Goal: Download file/media

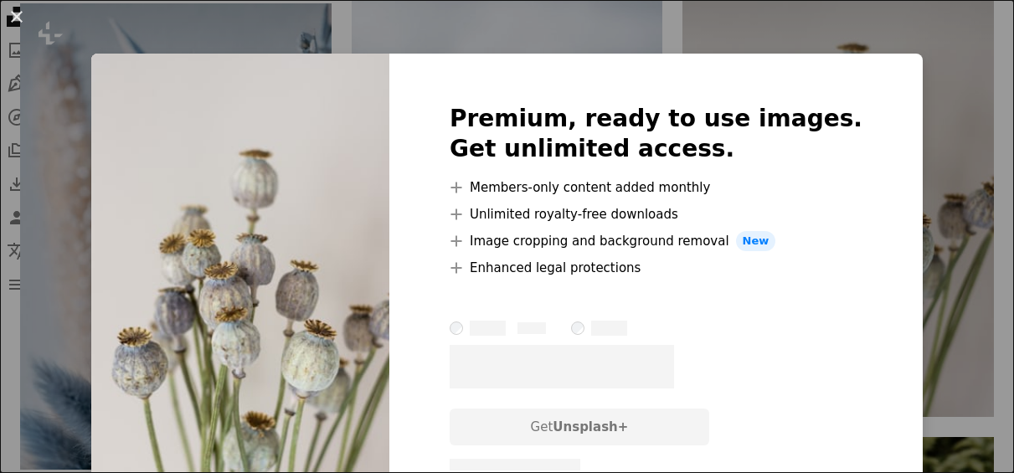
scroll to position [1637, 0]
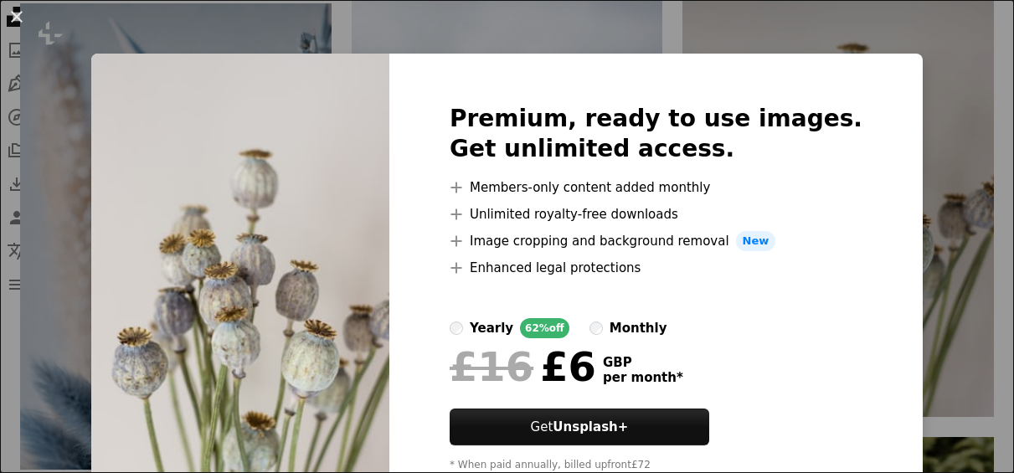
click at [114, 216] on div "An X shape Premium, ready to use images. Get unlimited access. A plus sign Memb…" at bounding box center [507, 236] width 1014 height 473
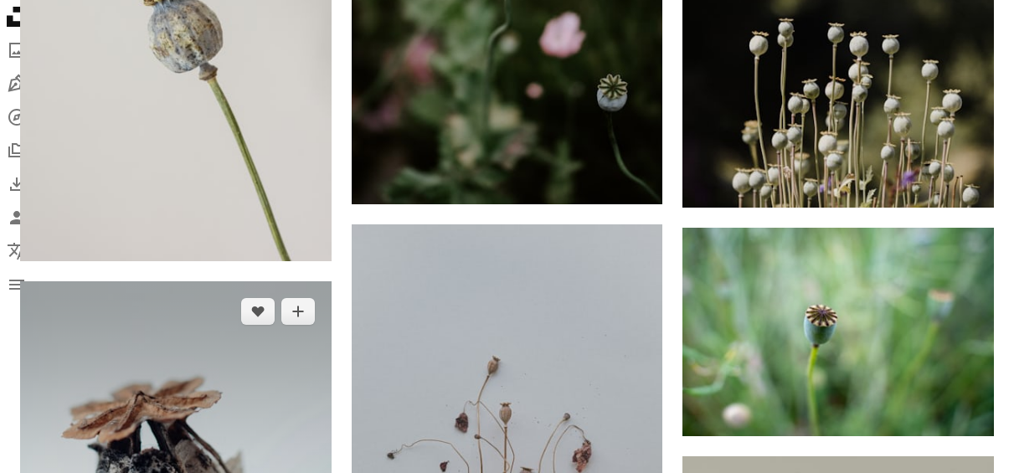
scroll to position [2477, 0]
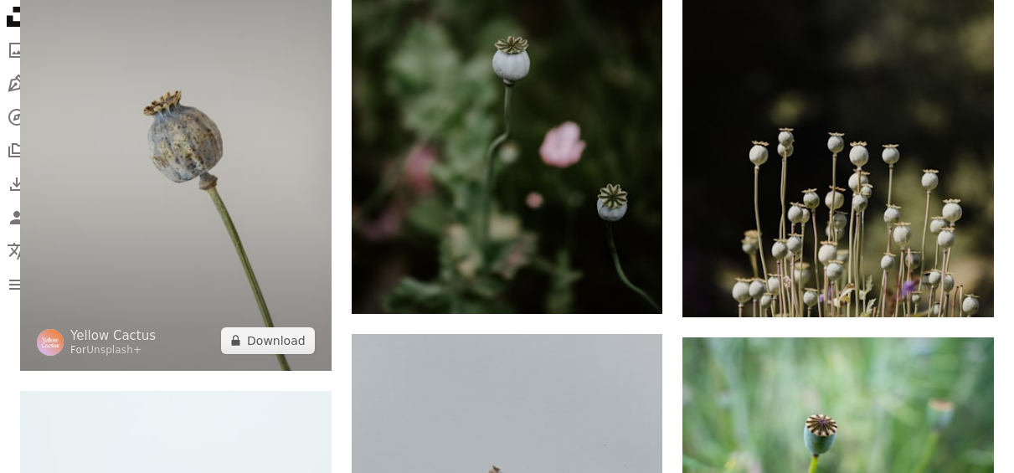
click at [273, 190] on img at bounding box center [175, 137] width 311 height 466
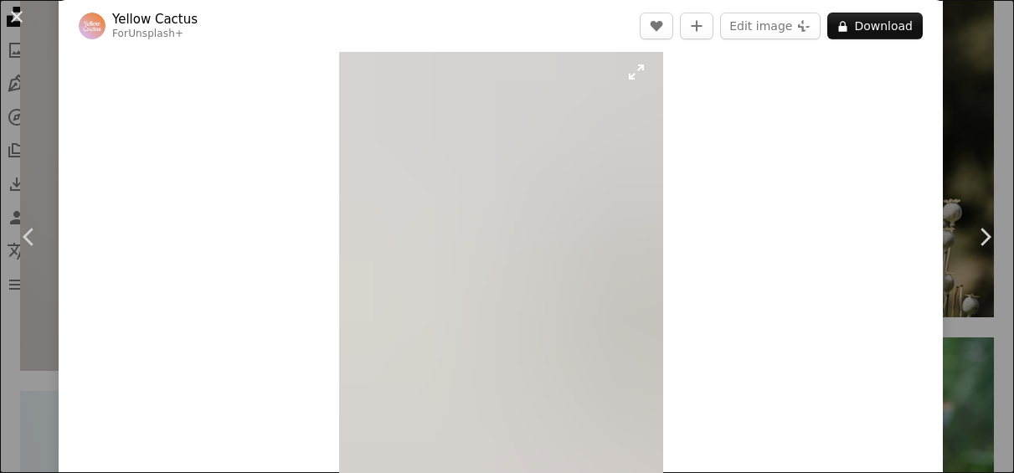
scroll to position [25, 0]
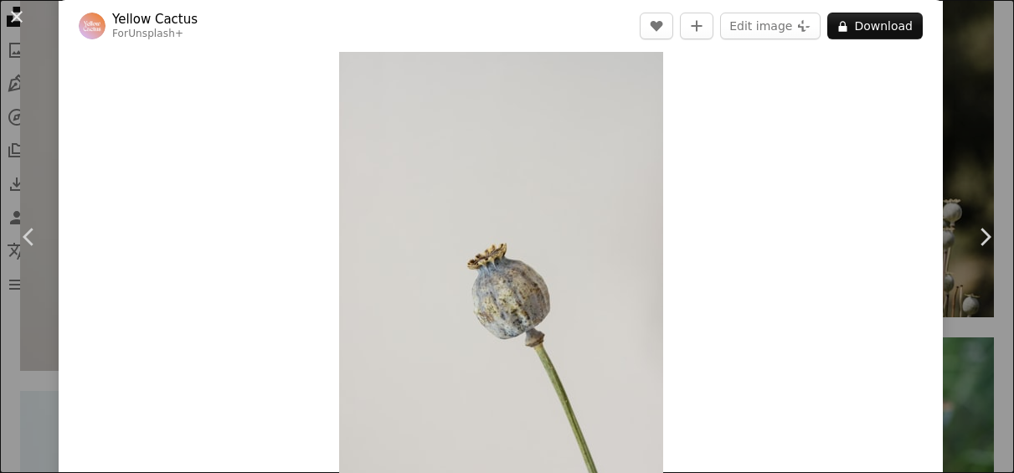
click at [38, 380] on div "An X shape Chevron left Chevron right Yellow Cactus For Unsplash+ A heart A plu…" at bounding box center [507, 236] width 1014 height 473
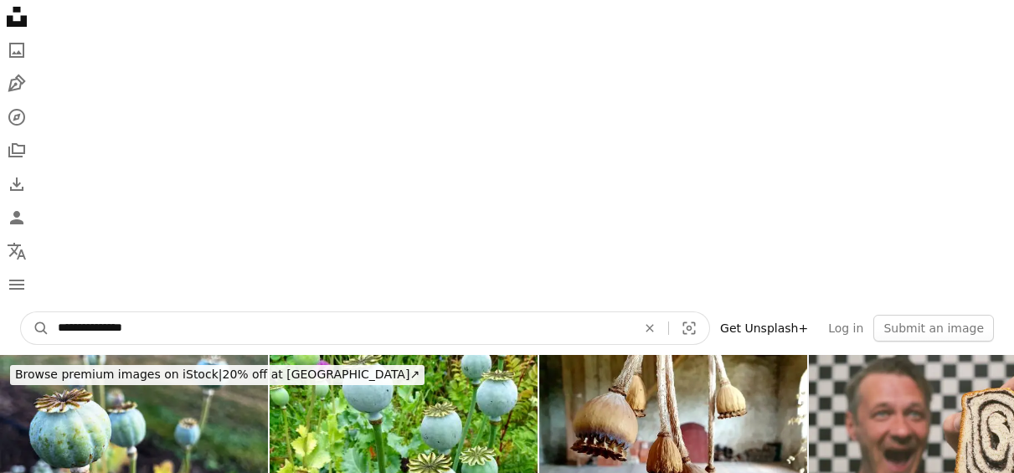
click at [256, 320] on input "**********" at bounding box center [340, 328] width 582 height 32
type input "**********"
click at [21, 312] on button "A magnifying glass" at bounding box center [35, 328] width 28 height 32
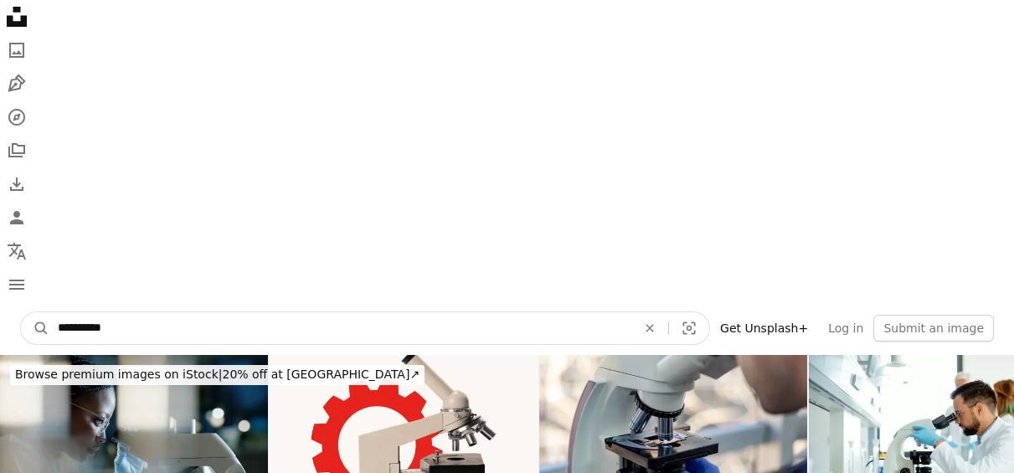
click at [114, 331] on input "**********" at bounding box center [340, 328] width 582 height 32
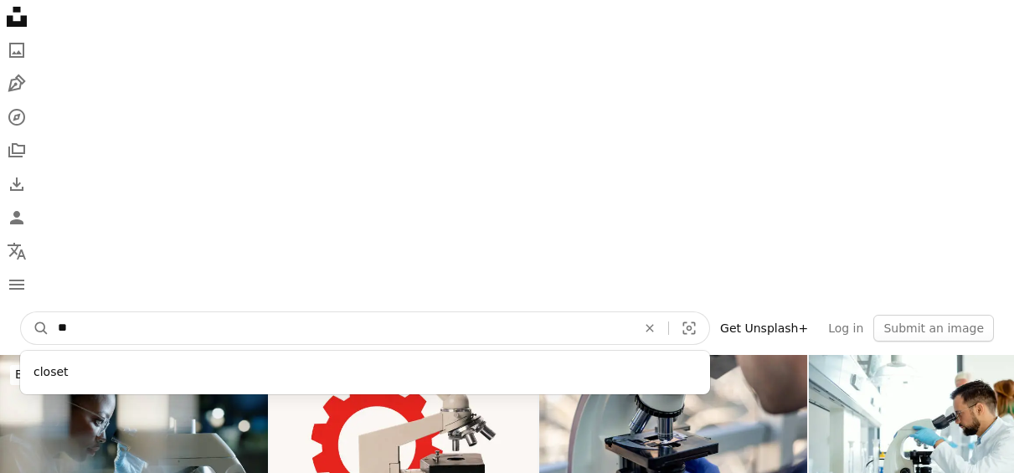
type input "*"
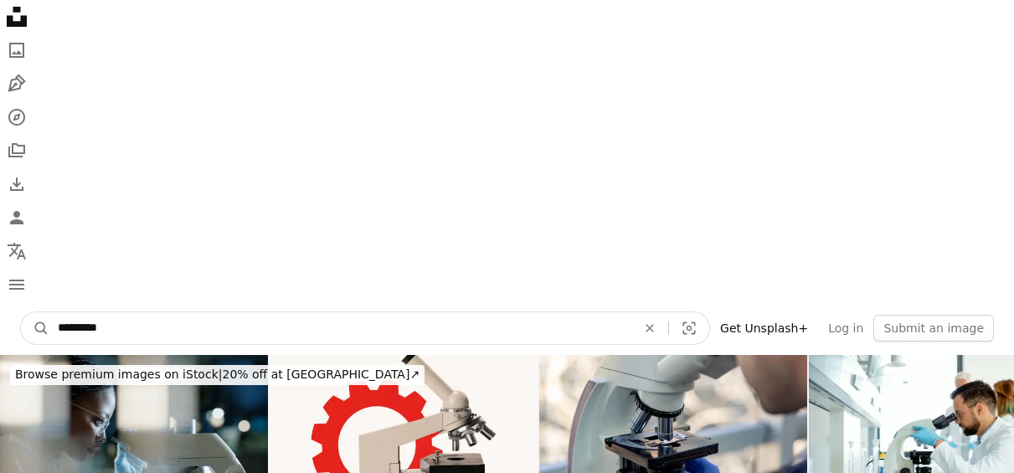
type input "*********"
click at [21, 312] on button "A magnifying glass" at bounding box center [35, 328] width 28 height 32
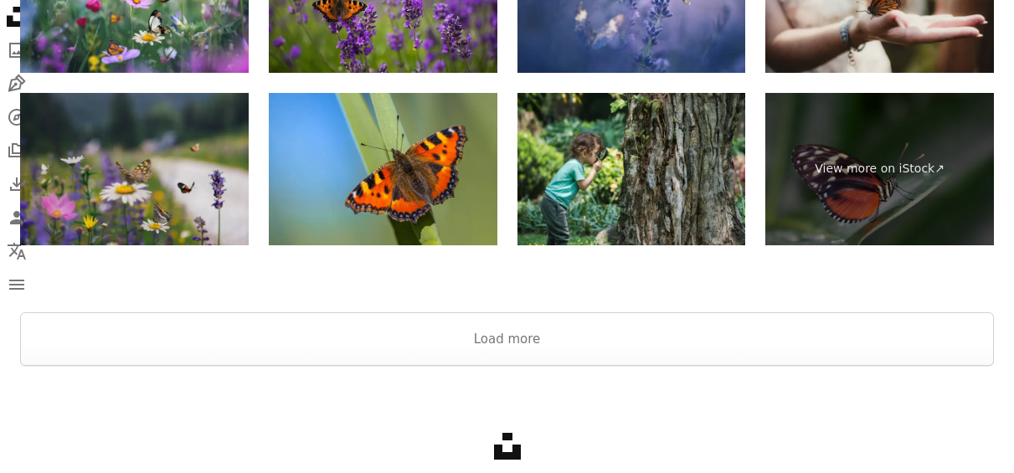
scroll to position [3712, 0]
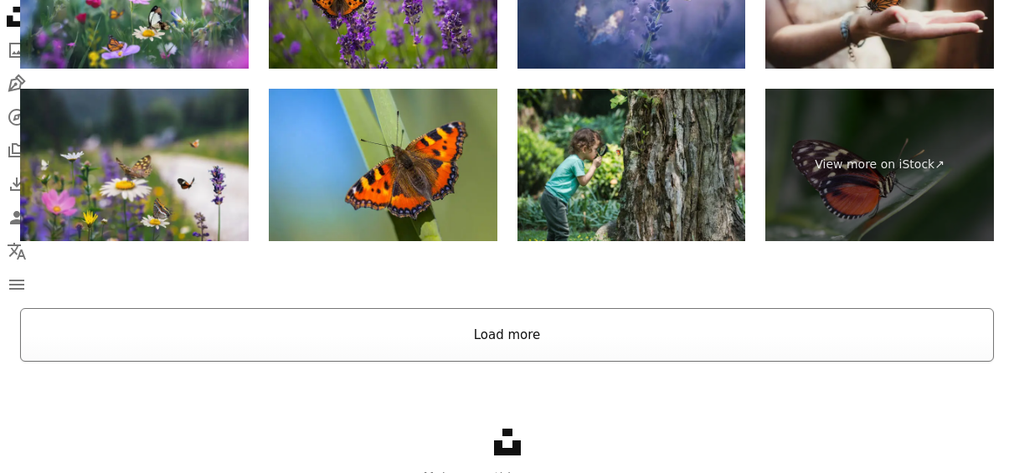
click at [403, 326] on button "Load more" at bounding box center [507, 335] width 974 height 54
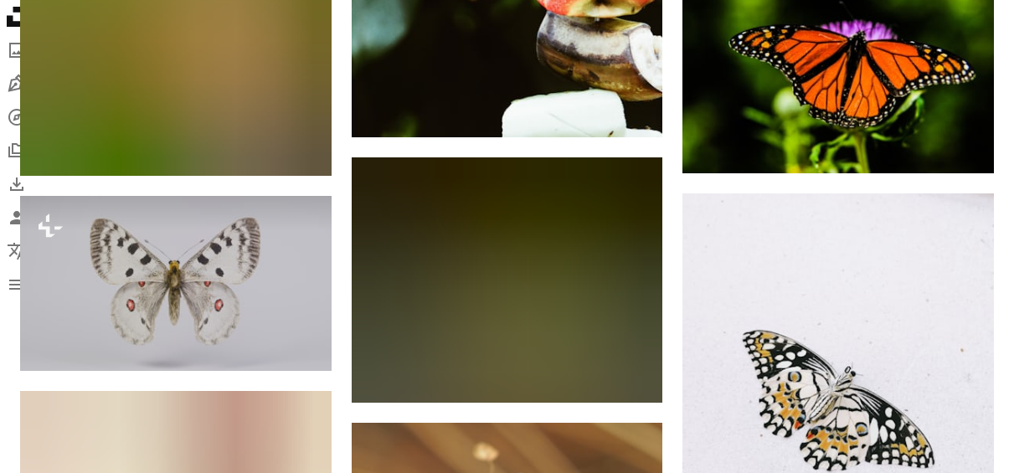
scroll to position [5461, 0]
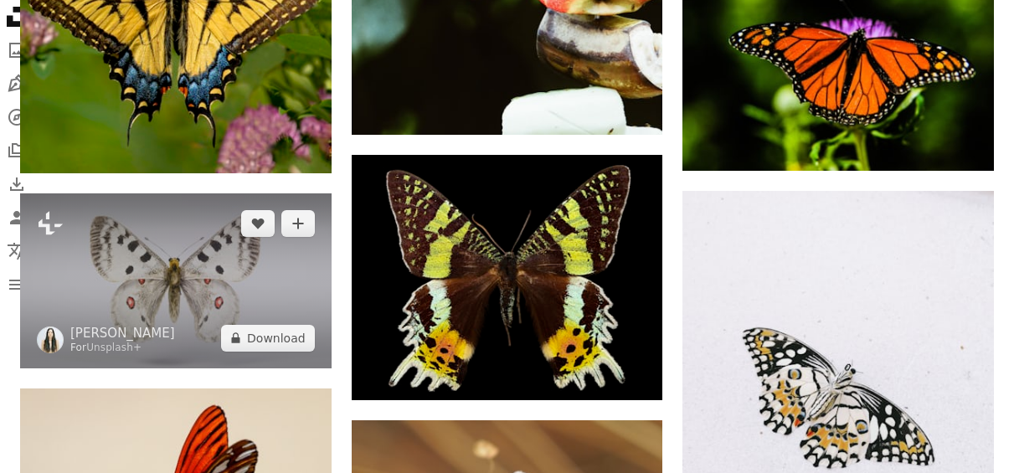
click at [199, 268] on img at bounding box center [175, 280] width 311 height 175
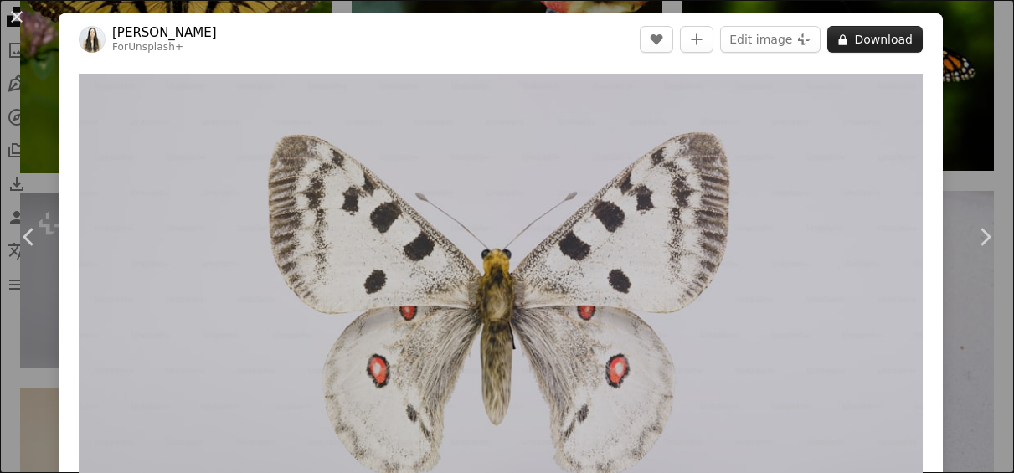
click at [894, 38] on button "A lock Download" at bounding box center [874, 39] width 95 height 27
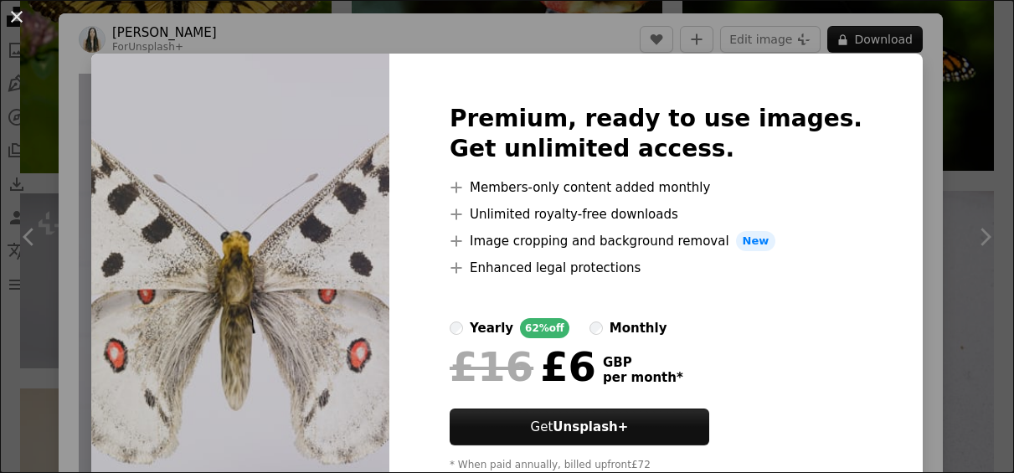
click at [919, 188] on div "An X shape Premium, ready to use images. Get unlimited access. A plus sign Memb…" at bounding box center [507, 236] width 1014 height 473
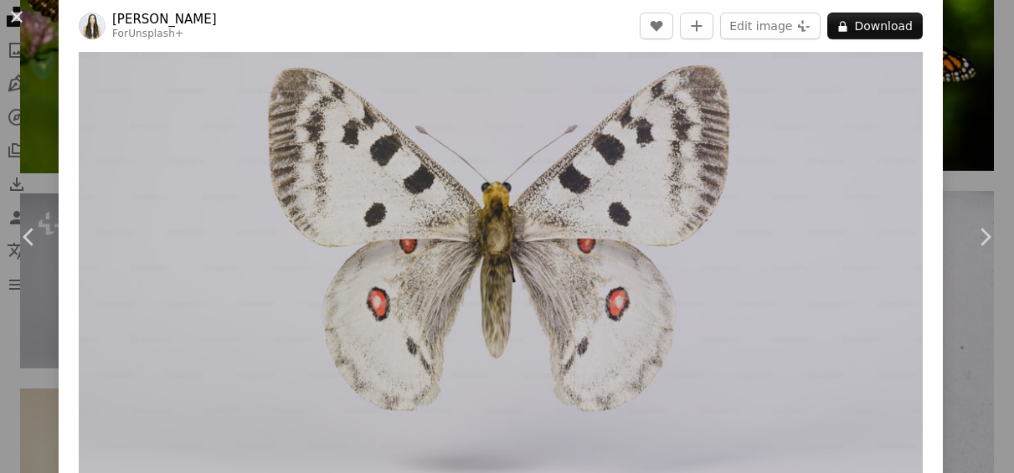
scroll to position [46, 0]
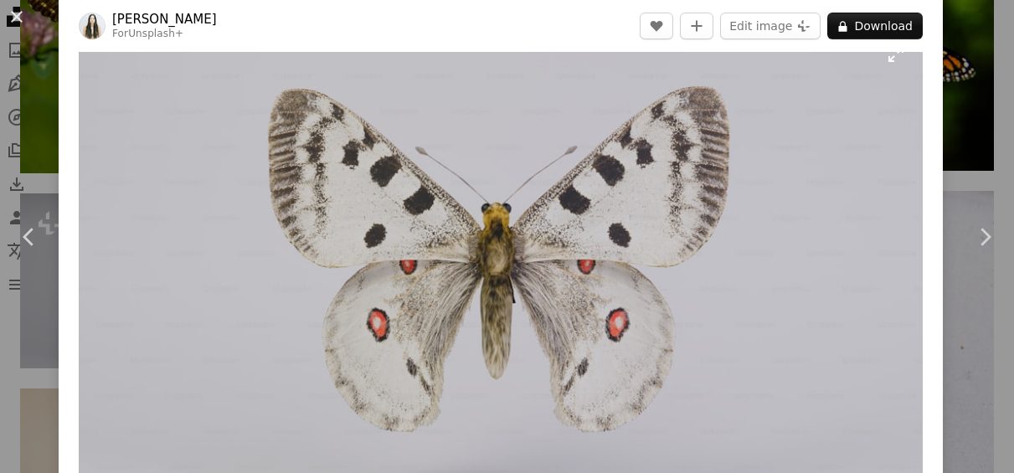
click at [765, 255] on img "Zoom in on this image" at bounding box center [501, 265] width 844 height 475
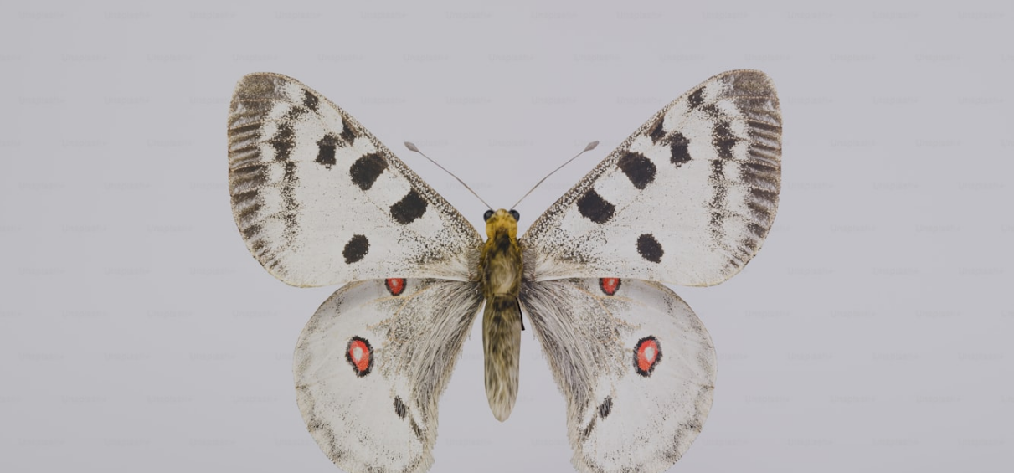
scroll to position [49, 0]
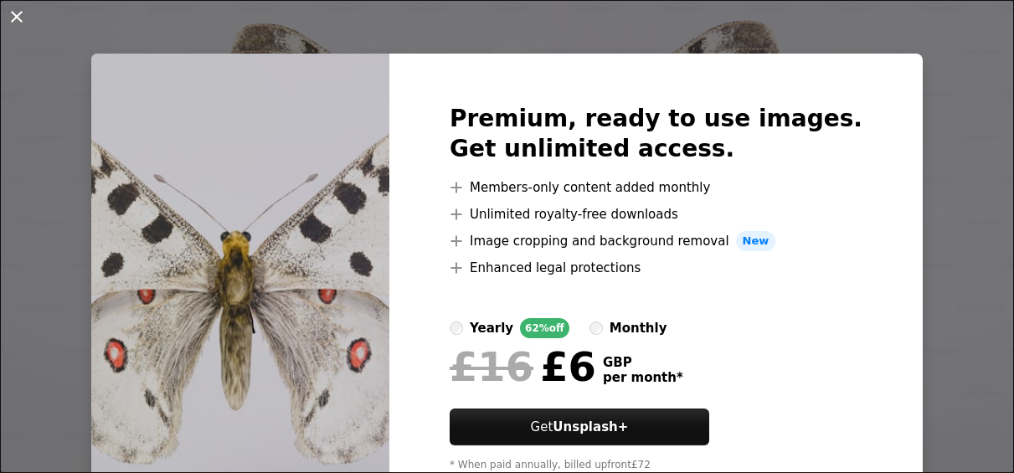
click at [16, 10] on button "An X shape" at bounding box center [17, 17] width 20 height 20
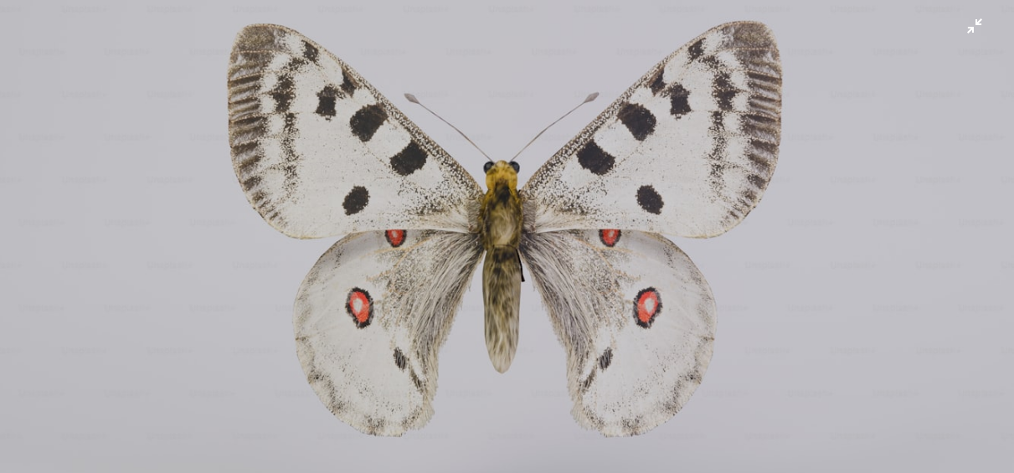
click at [965, 28] on img "Zoom out on this image" at bounding box center [506, 236] width 1015 height 571
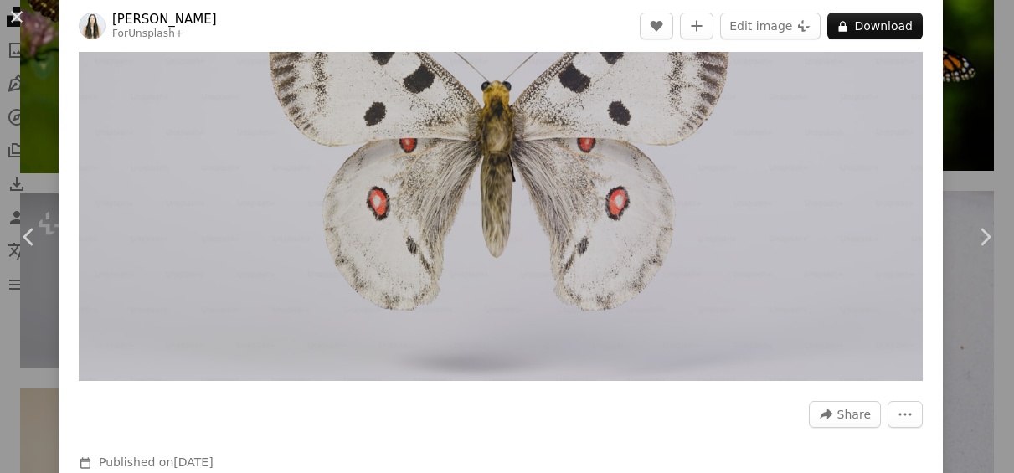
scroll to position [115, 0]
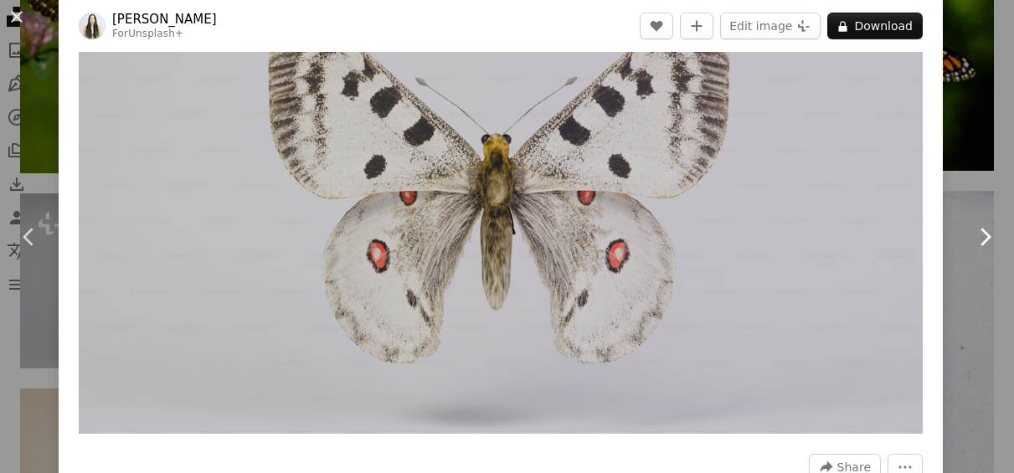
click at [987, 239] on icon "Chevron right" at bounding box center [984, 236] width 27 height 27
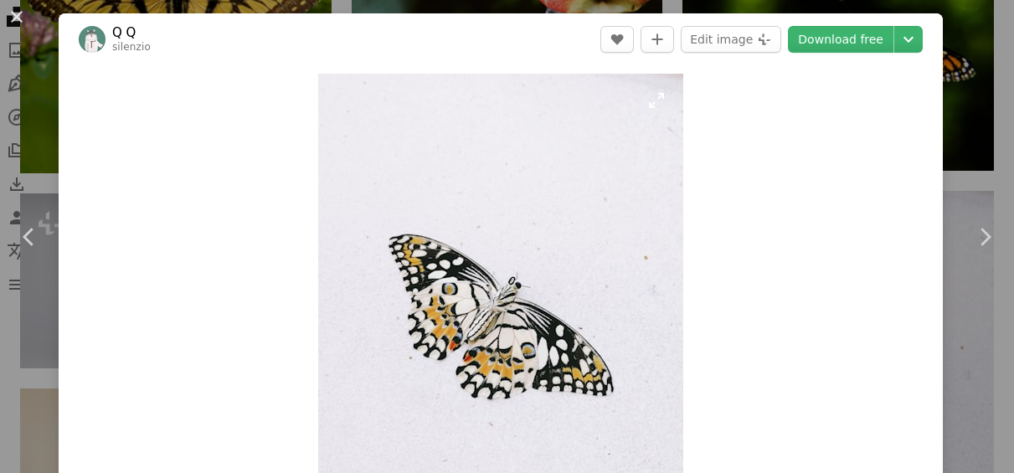
click at [506, 342] on img "Zoom in on this image" at bounding box center [500, 317] width 365 height 486
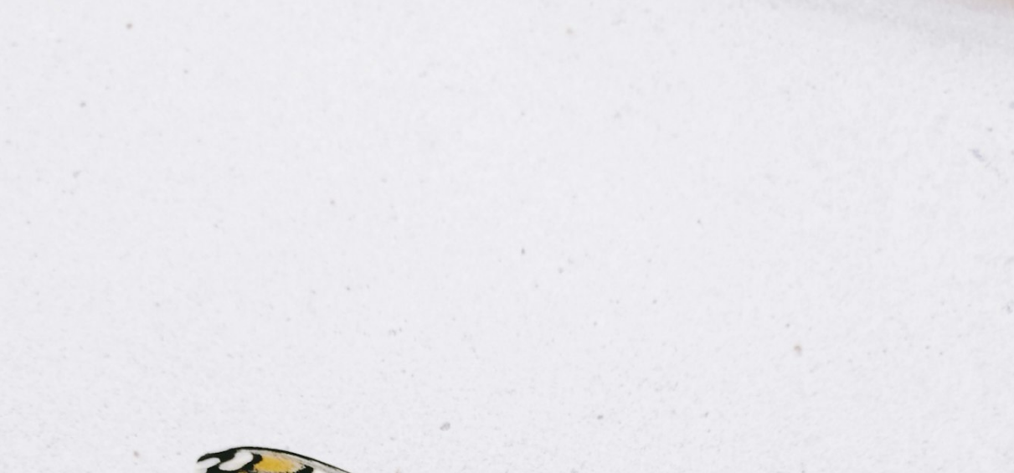
scroll to position [440, 0]
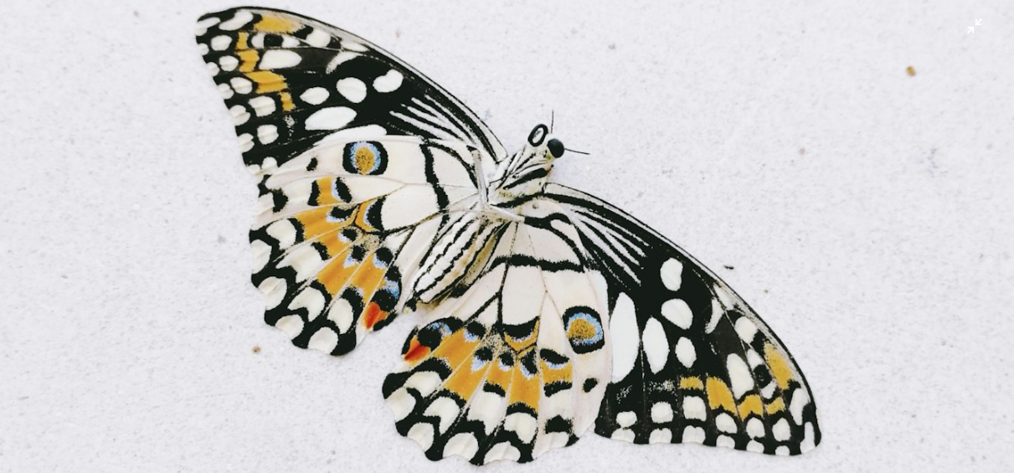
click at [953, 255] on img "Zoom out on this image" at bounding box center [506, 236] width 1015 height 1354
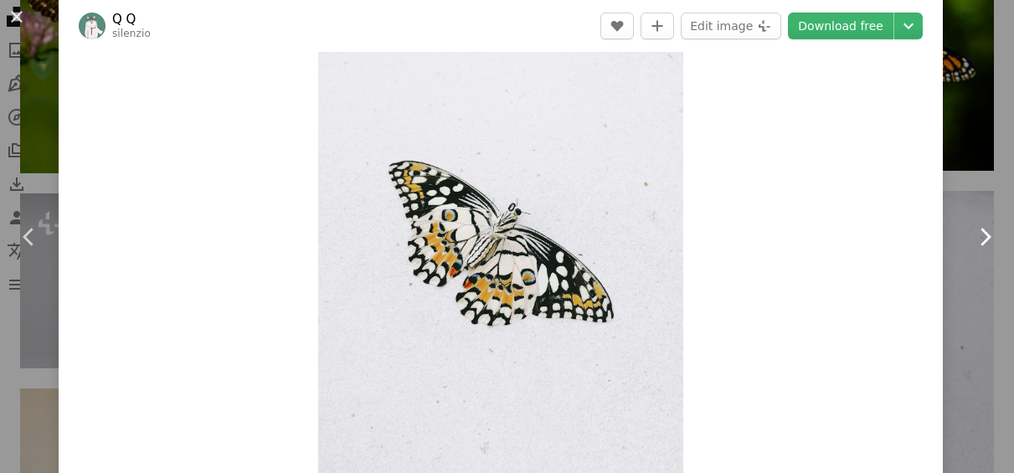
click at [983, 232] on icon at bounding box center [985, 237] width 11 height 18
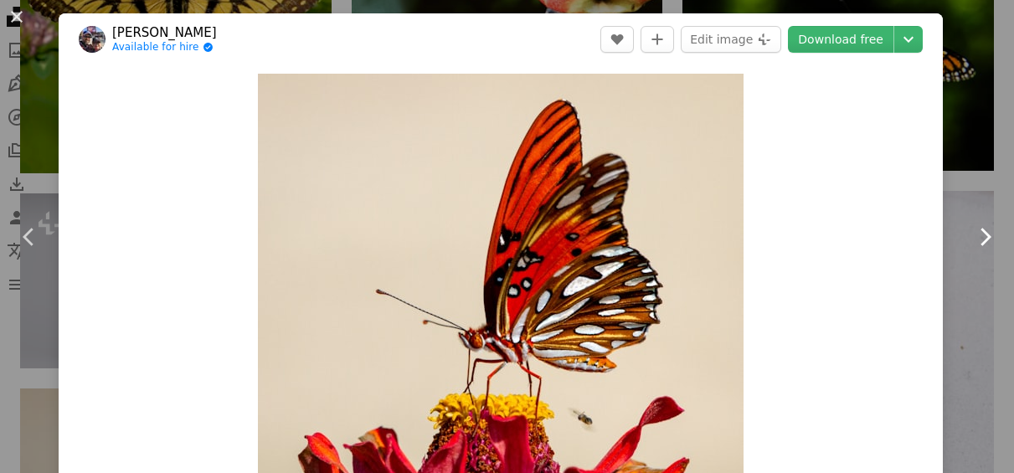
click at [987, 235] on icon at bounding box center [985, 237] width 11 height 18
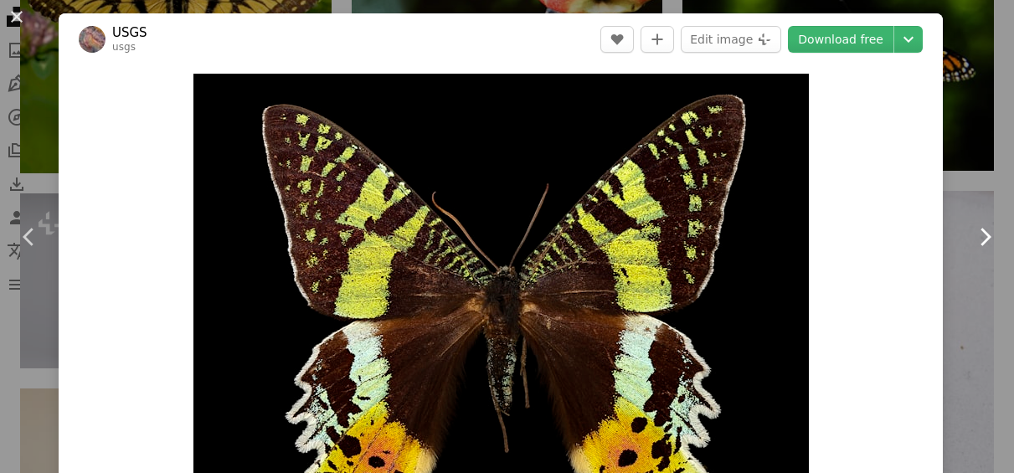
click at [982, 239] on icon "Chevron right" at bounding box center [984, 236] width 27 height 27
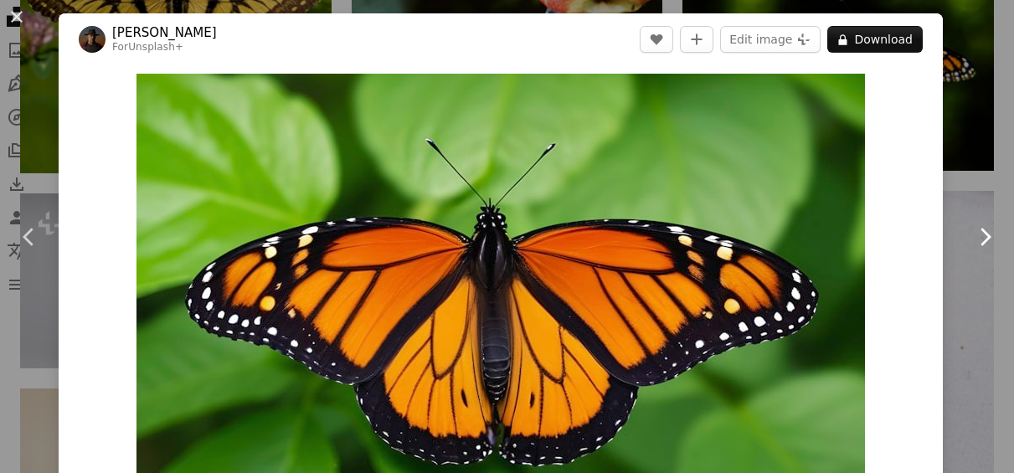
click at [984, 239] on icon "Chevron right" at bounding box center [984, 236] width 27 height 27
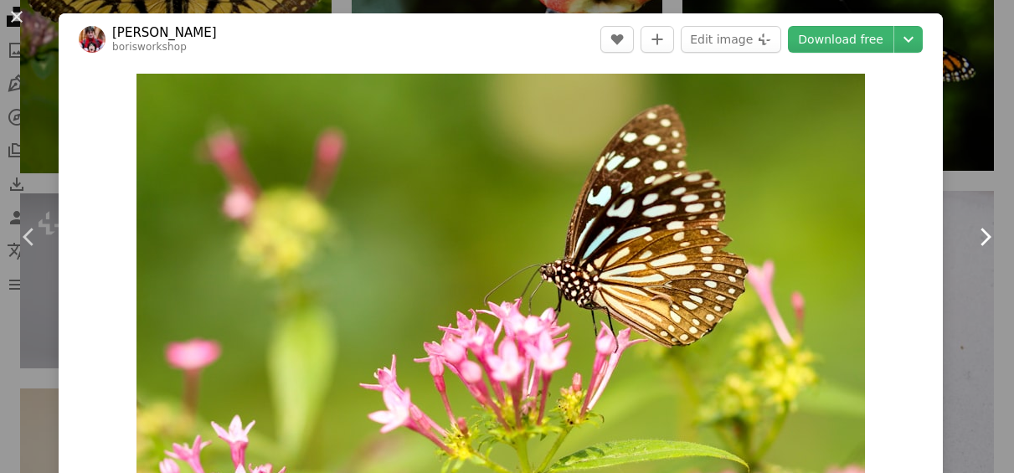
click at [984, 239] on icon "Chevron right" at bounding box center [984, 236] width 27 height 27
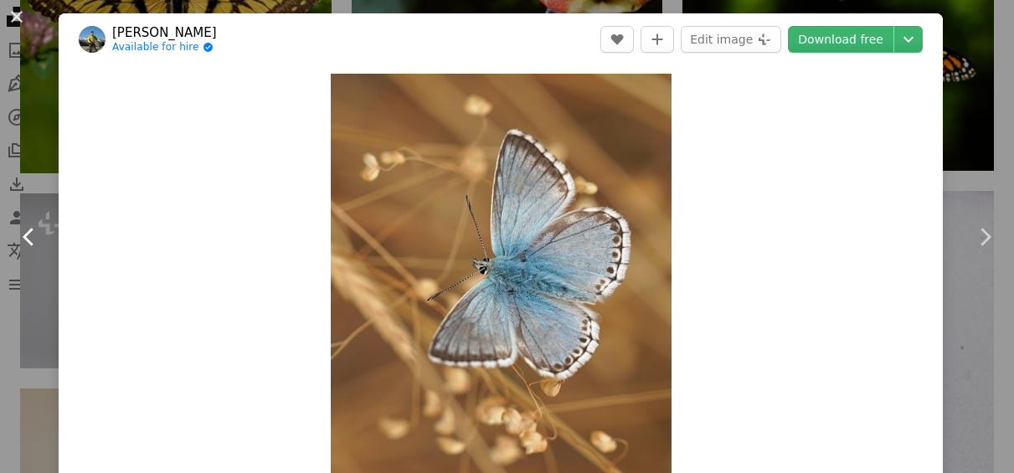
click at [45, 177] on link "Chevron left" at bounding box center [29, 237] width 59 height 161
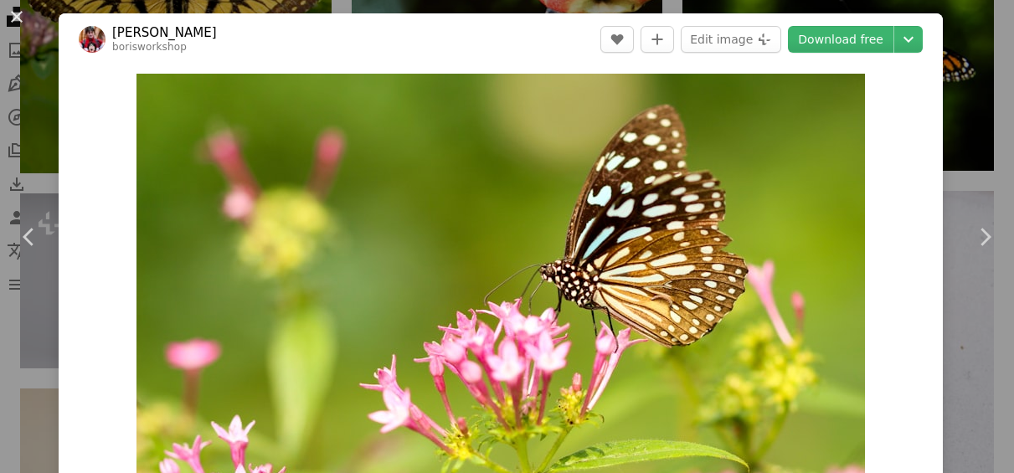
click at [39, 77] on div "An X shape Chevron left Chevron right [PERSON_NAME] borisworkshop A heart A plu…" at bounding box center [507, 236] width 1014 height 473
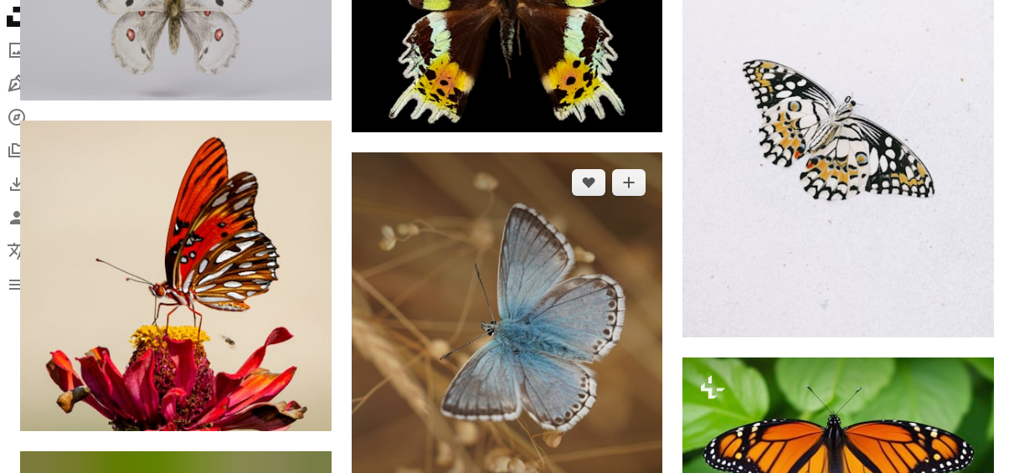
scroll to position [5739, 0]
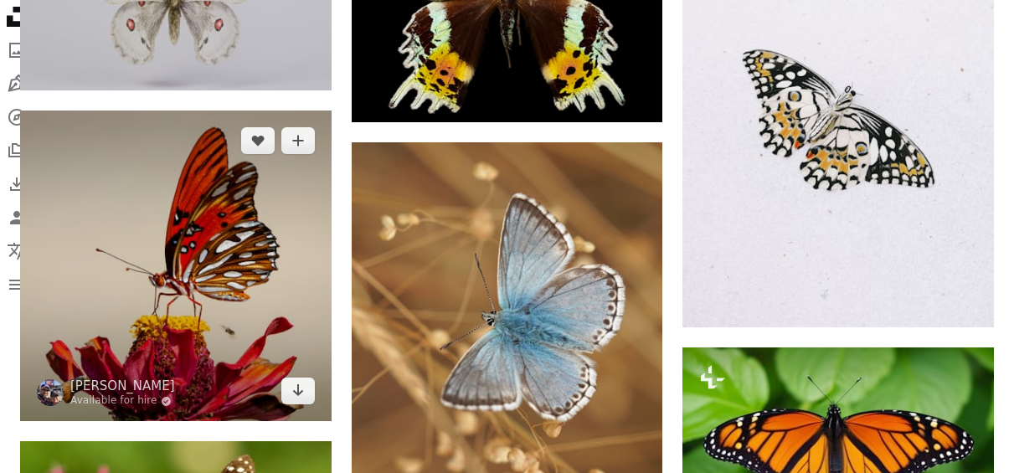
click at [247, 259] on img at bounding box center [175, 265] width 311 height 311
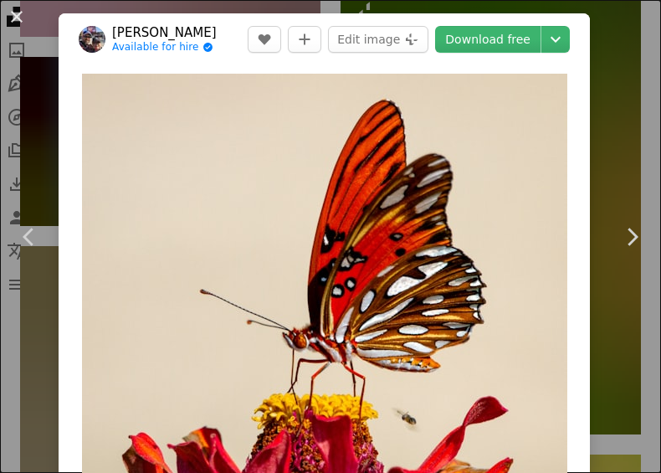
scroll to position [20918, 0]
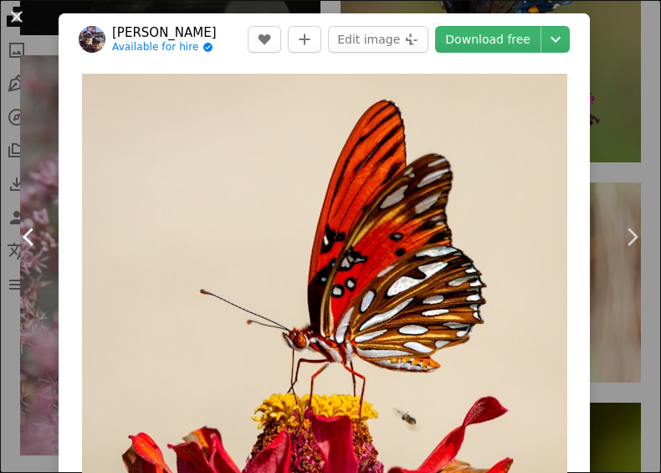
click at [38, 302] on link "Chevron left" at bounding box center [29, 237] width 59 height 161
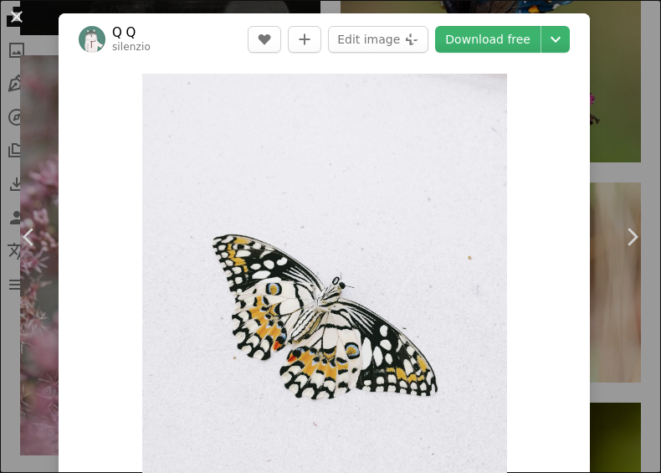
click at [629, 119] on div "An X shape Chevron left Chevron right Q Q silenzio A heart A plus sign Edit ima…" at bounding box center [330, 236] width 661 height 473
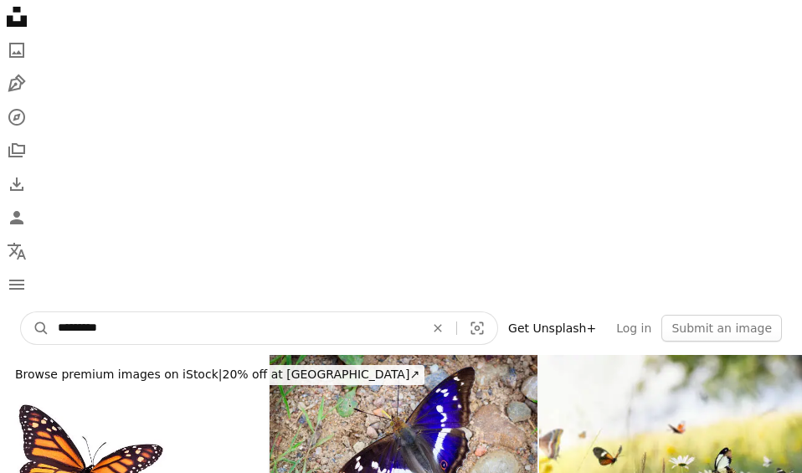
click at [81, 330] on input "*********" at bounding box center [234, 328] width 370 height 32
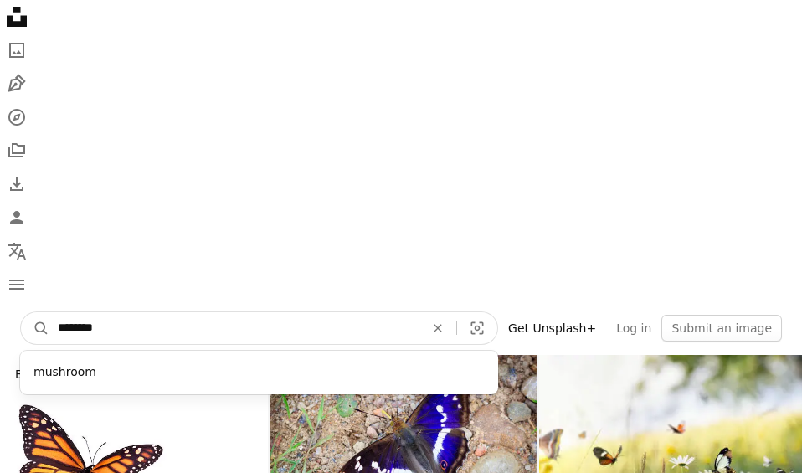
type input "********"
click at [21, 312] on button "A magnifying glass" at bounding box center [35, 328] width 28 height 32
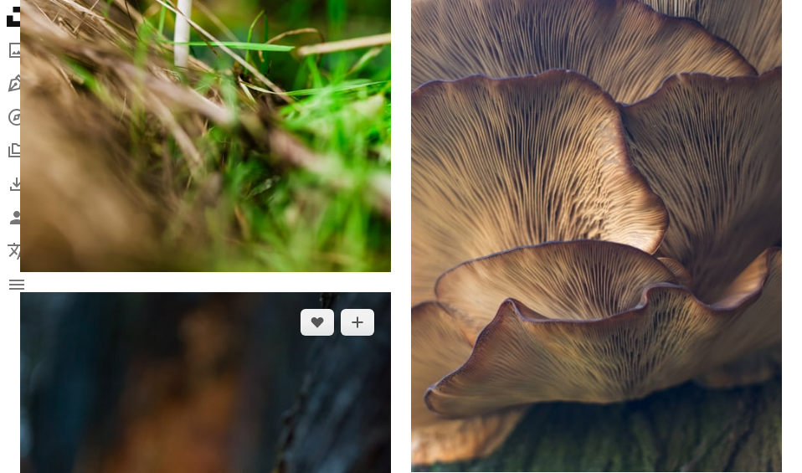
scroll to position [1542, 0]
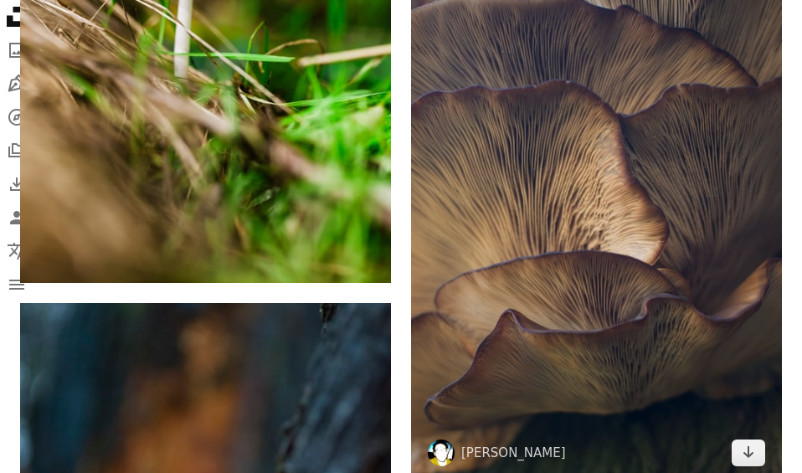
click at [560, 195] on img at bounding box center [596, 206] width 371 height 554
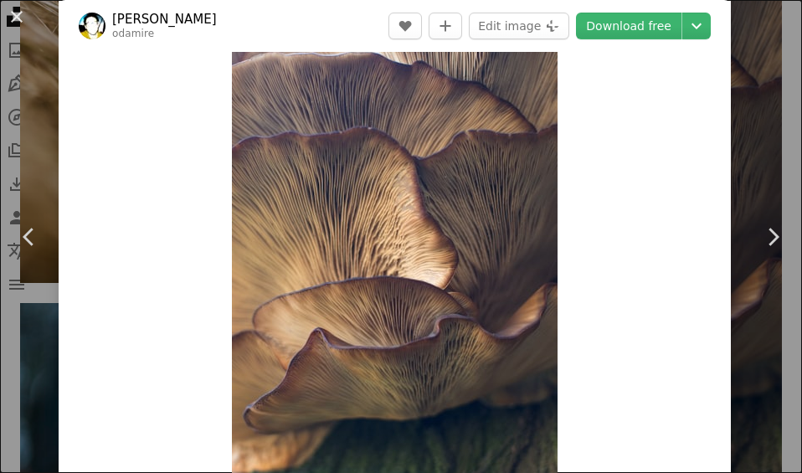
scroll to position [94, 0]
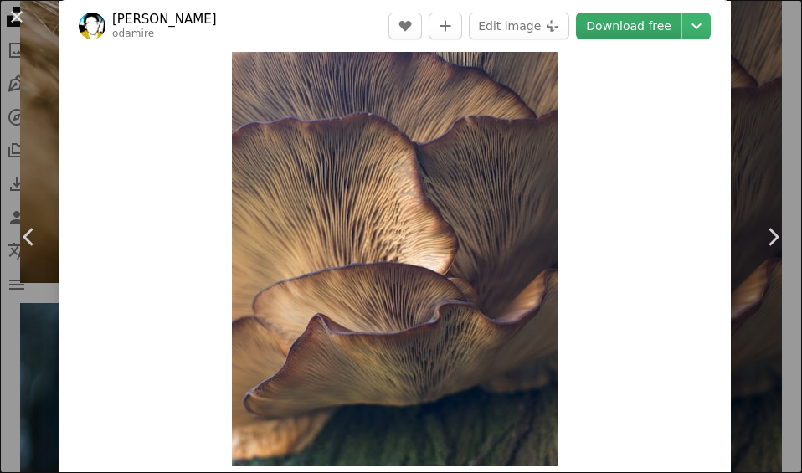
click at [658, 26] on link "Download free" at bounding box center [628, 26] width 105 height 27
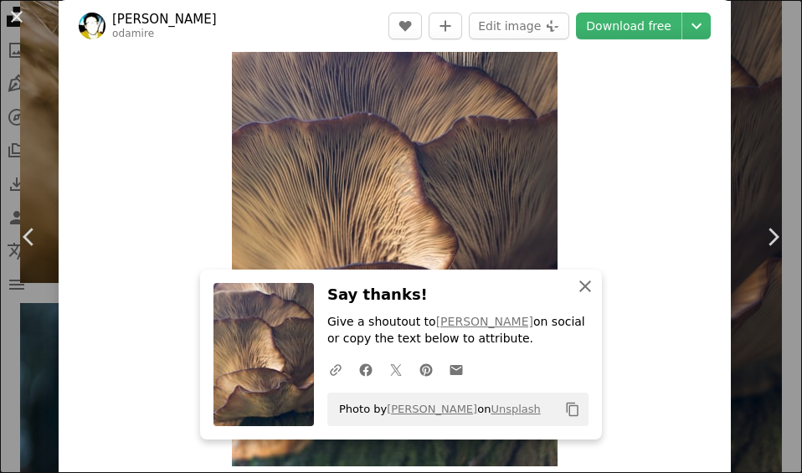
click at [588, 291] on icon "An X shape" at bounding box center [585, 286] width 20 height 20
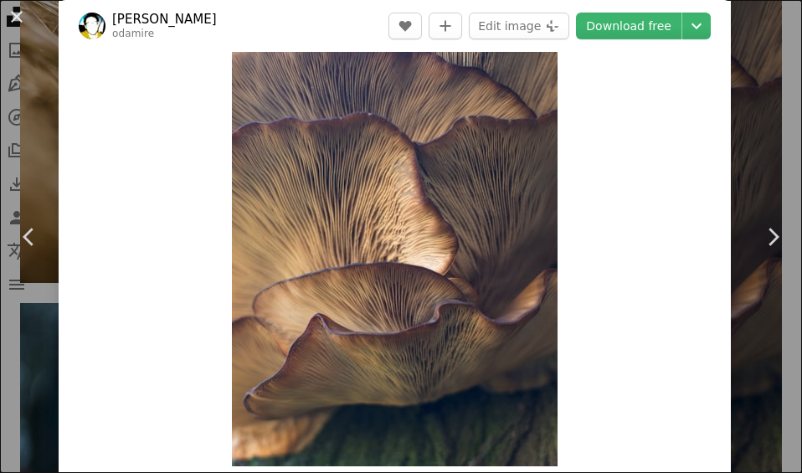
click at [762, 197] on link "Chevron right" at bounding box center [772, 237] width 59 height 161
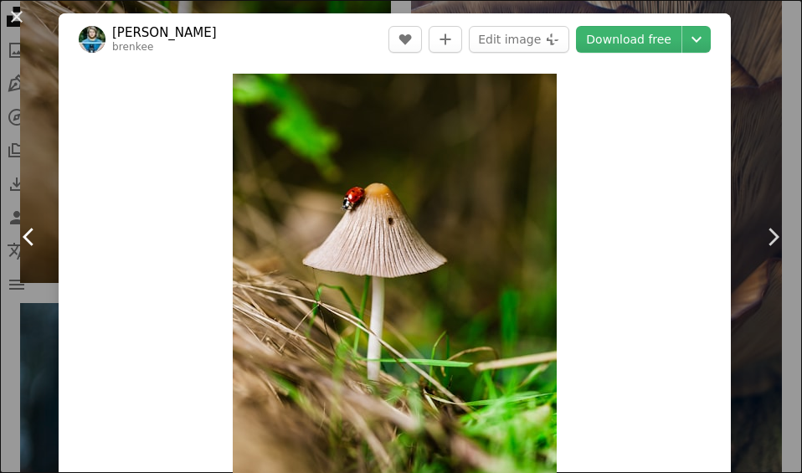
click at [39, 182] on link "Chevron left" at bounding box center [29, 237] width 59 height 161
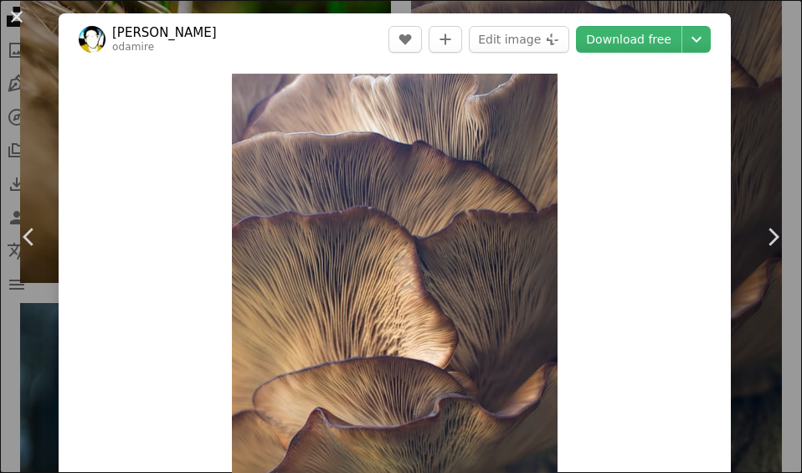
click at [39, 18] on div "An X shape Chevron left Chevron right [PERSON_NAME] odamire A heart A plus sign…" at bounding box center [401, 236] width 802 height 473
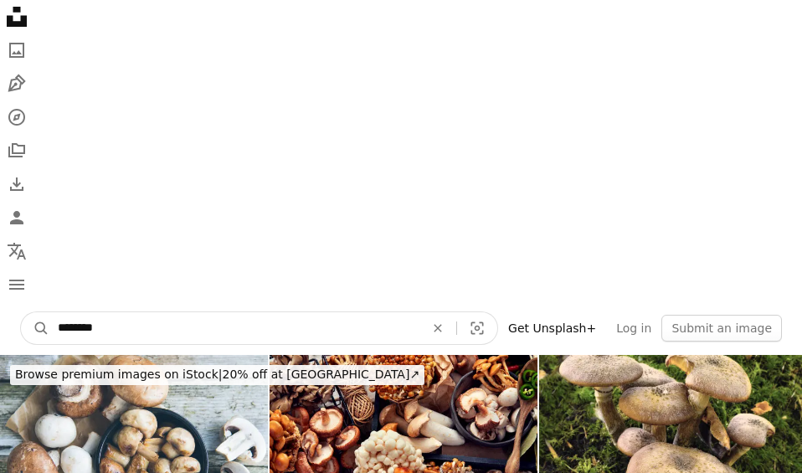
click at [154, 331] on input "********" at bounding box center [234, 328] width 370 height 32
type input "**********"
click button "A magnifying glass" at bounding box center [35, 328] width 28 height 32
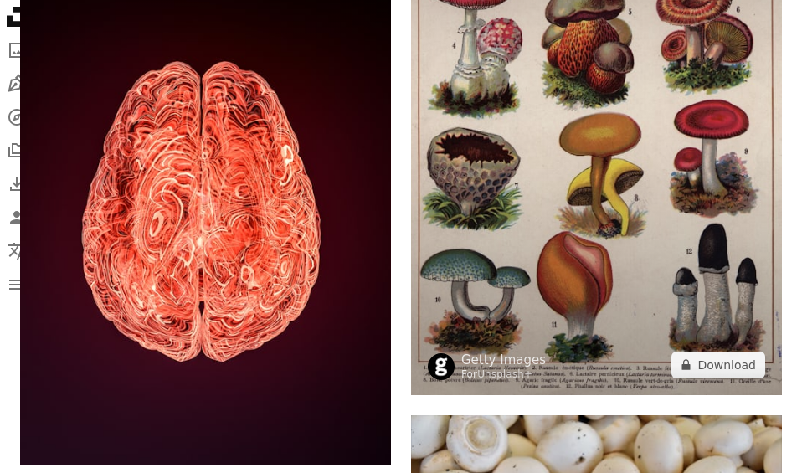
scroll to position [3630, 0]
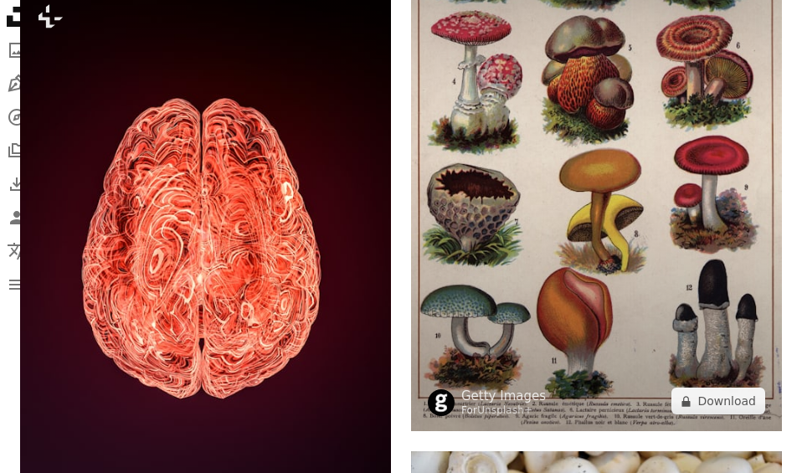
click at [613, 187] on img at bounding box center [596, 146] width 371 height 570
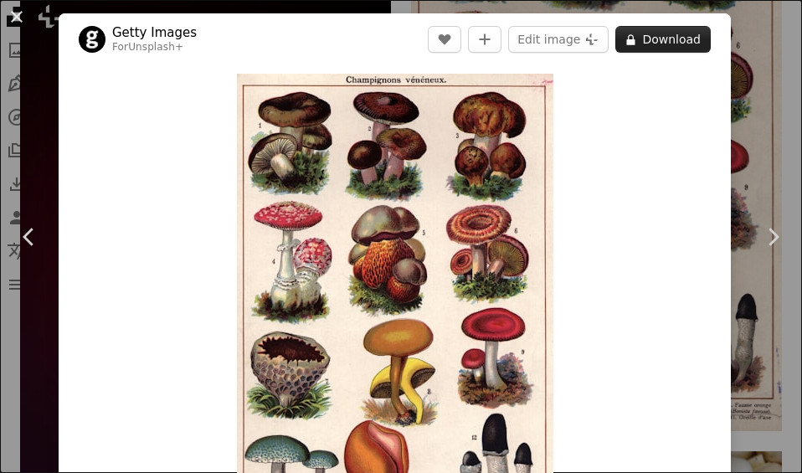
click at [677, 39] on button "A lock Download" at bounding box center [662, 39] width 95 height 27
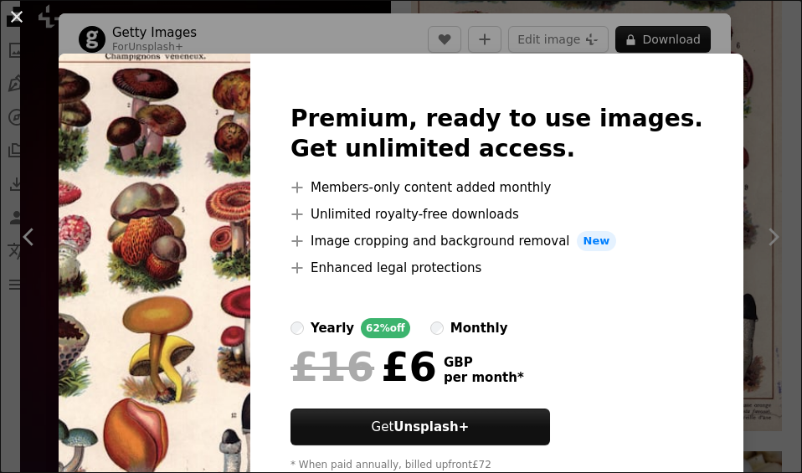
click at [768, 132] on div "An X shape Premium, ready to use images. Get unlimited access. A plus sign Memb…" at bounding box center [401, 236] width 802 height 473
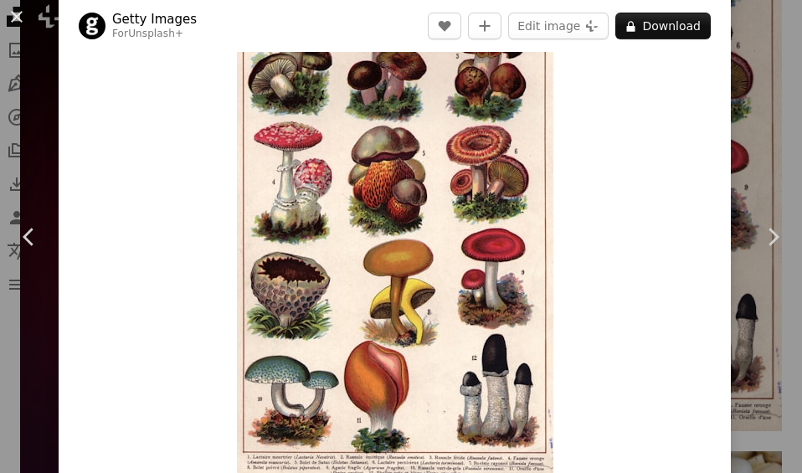
scroll to position [114, 0]
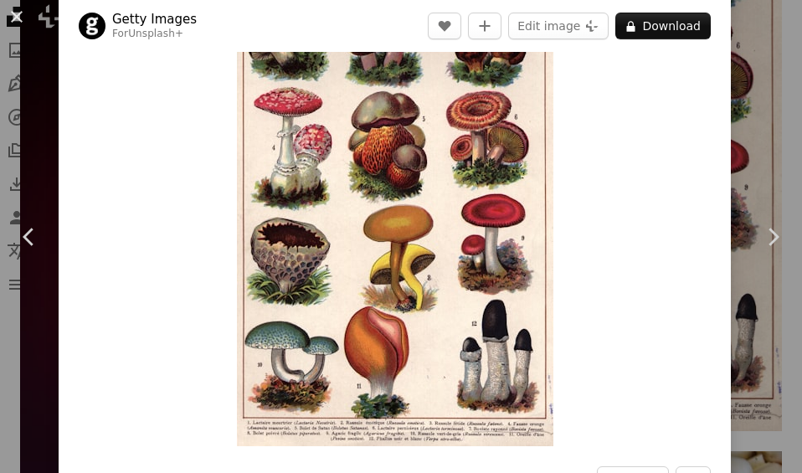
click at [348, 301] on img "Zoom in on this image" at bounding box center [395, 203] width 316 height 486
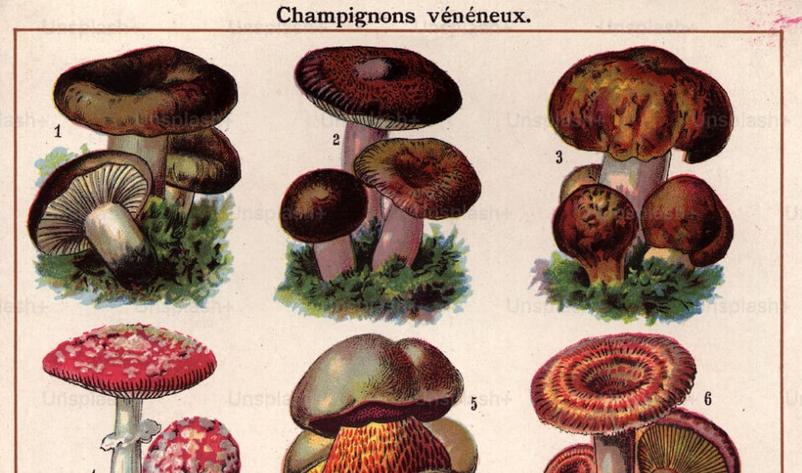
scroll to position [382, 0]
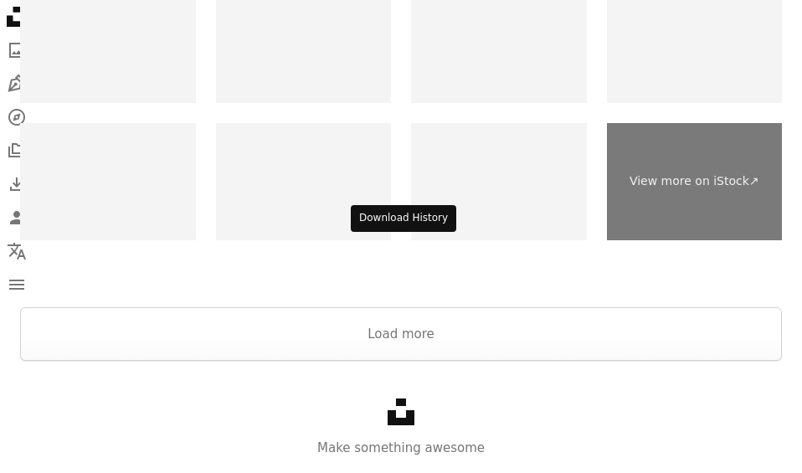
scroll to position [5311, 0]
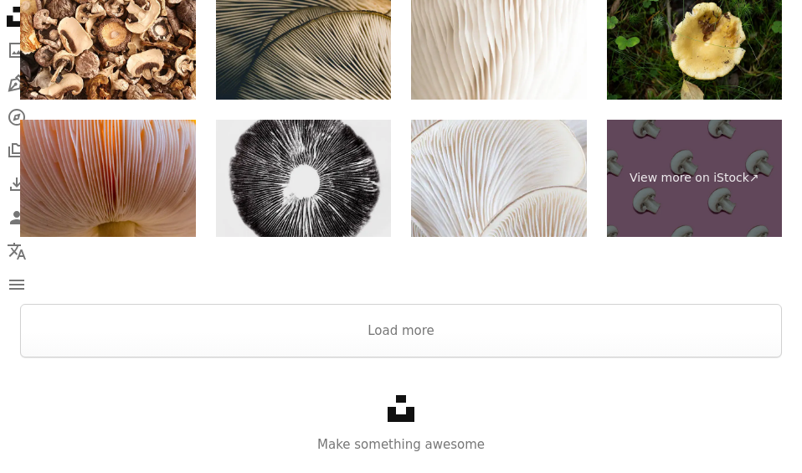
click at [315, 196] on img at bounding box center [304, 178] width 176 height 117
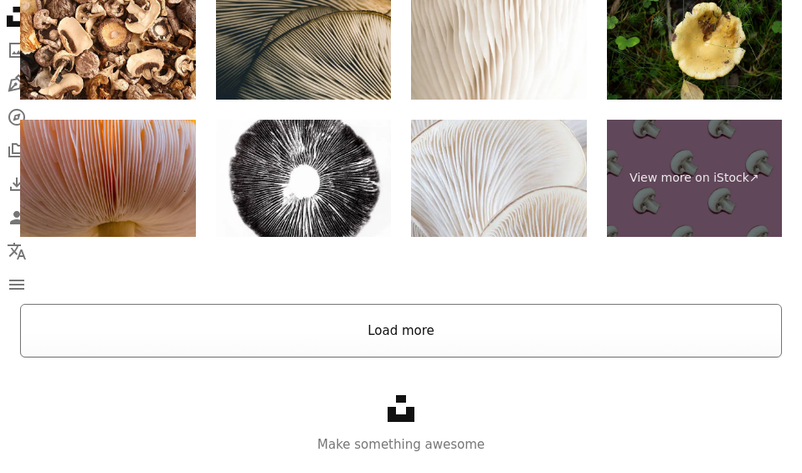
click at [403, 327] on button "Load more" at bounding box center [401, 331] width 762 height 54
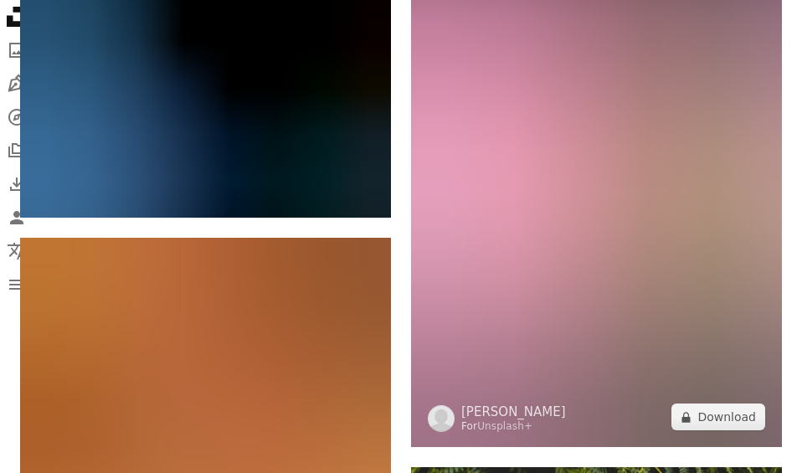
scroll to position [6269, 0]
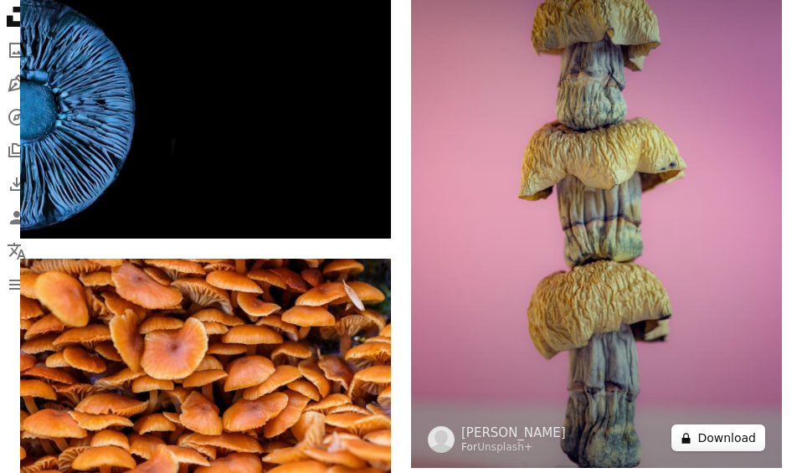
click at [714, 440] on button "A lock Download" at bounding box center [718, 437] width 94 height 27
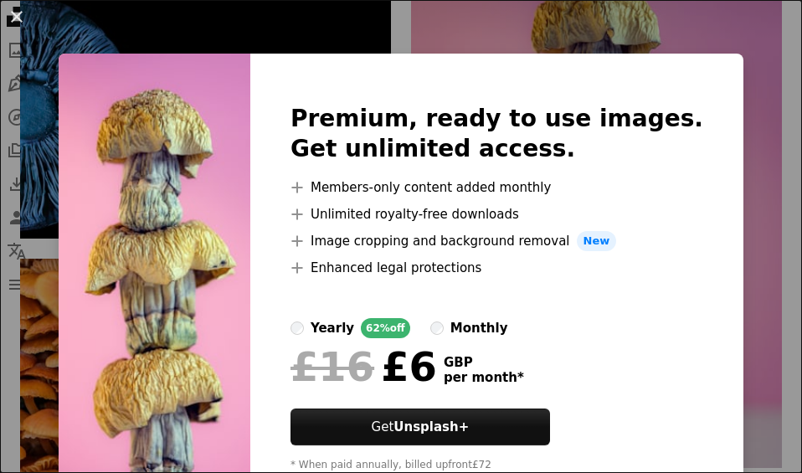
click at [763, 138] on div "An X shape Premium, ready to use images. Get unlimited access. A plus sign Memb…" at bounding box center [401, 236] width 802 height 473
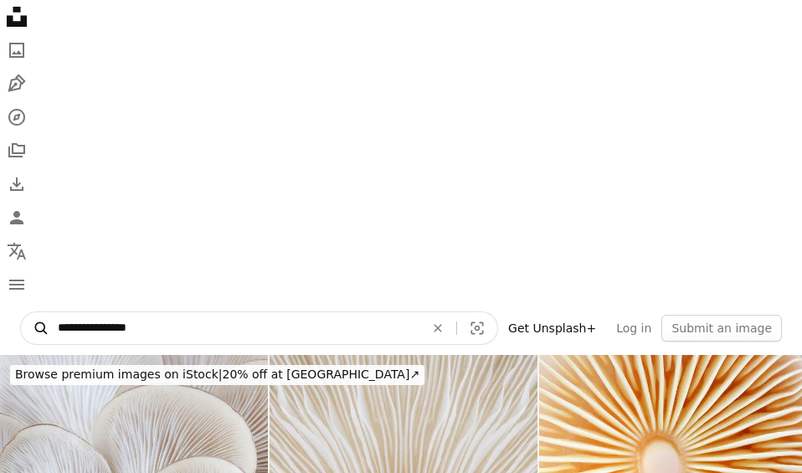
drag, startPoint x: 114, startPoint y: 332, endPoint x: 40, endPoint y: 331, distance: 73.7
click at [40, 331] on form "**********" at bounding box center [259, 327] width 478 height 33
type input "**********"
click at [21, 312] on button "A magnifying glass" at bounding box center [35, 328] width 28 height 32
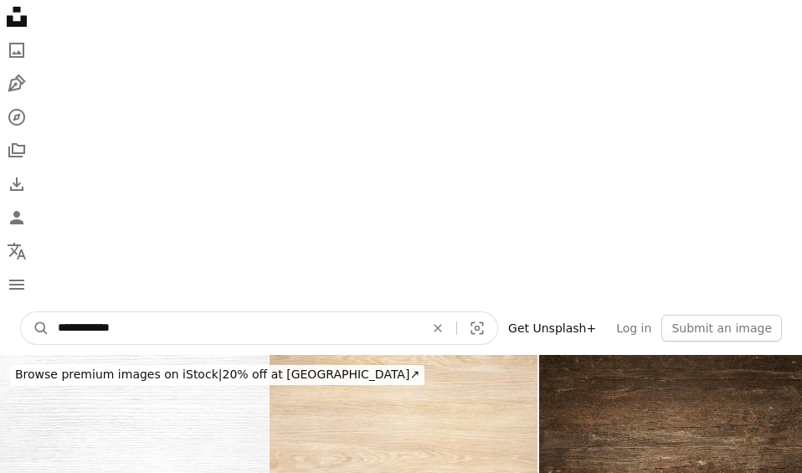
click at [90, 330] on input "**********" at bounding box center [234, 328] width 370 height 32
type input "**********"
click at [21, 312] on button "A magnifying glass" at bounding box center [35, 328] width 28 height 32
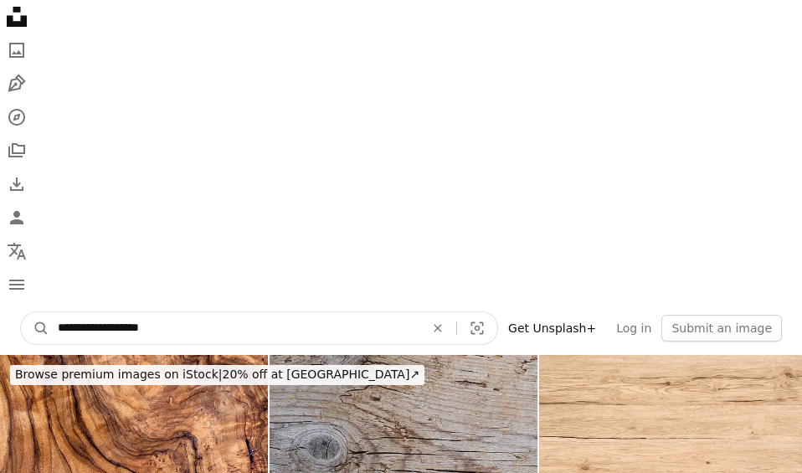
click at [175, 322] on input "**********" at bounding box center [234, 328] width 370 height 32
click at [121, 326] on input "**********" at bounding box center [234, 328] width 370 height 32
type input "**********"
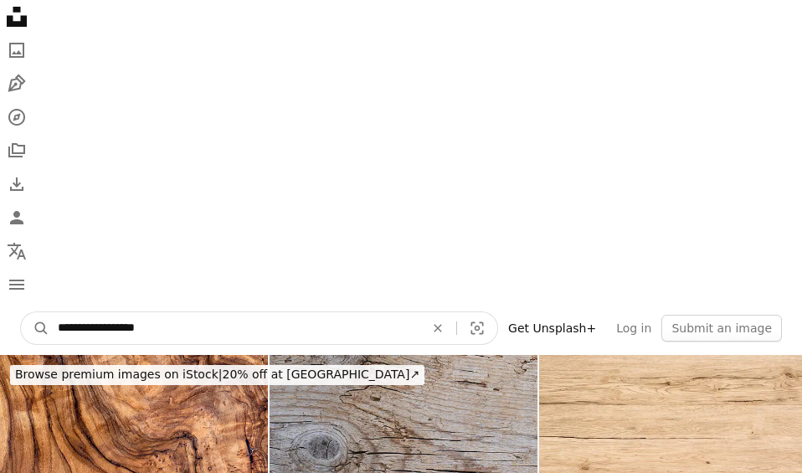
click at [21, 312] on button "A magnifying glass" at bounding box center [35, 328] width 28 height 32
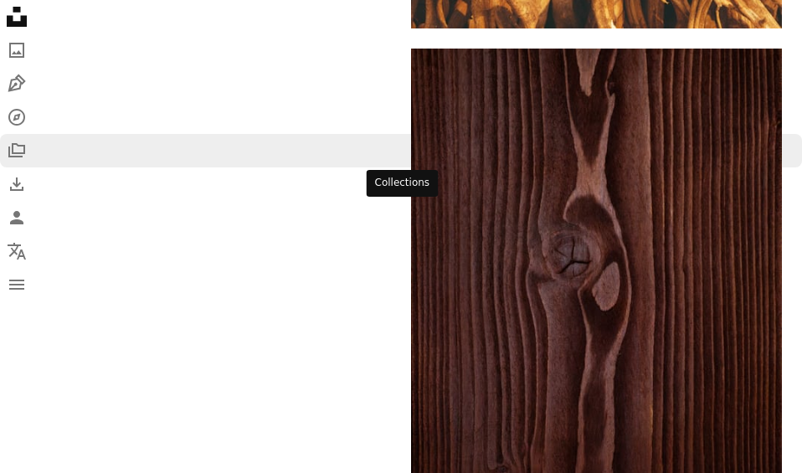
scroll to position [4814, 0]
